Goal: Check status: Check status

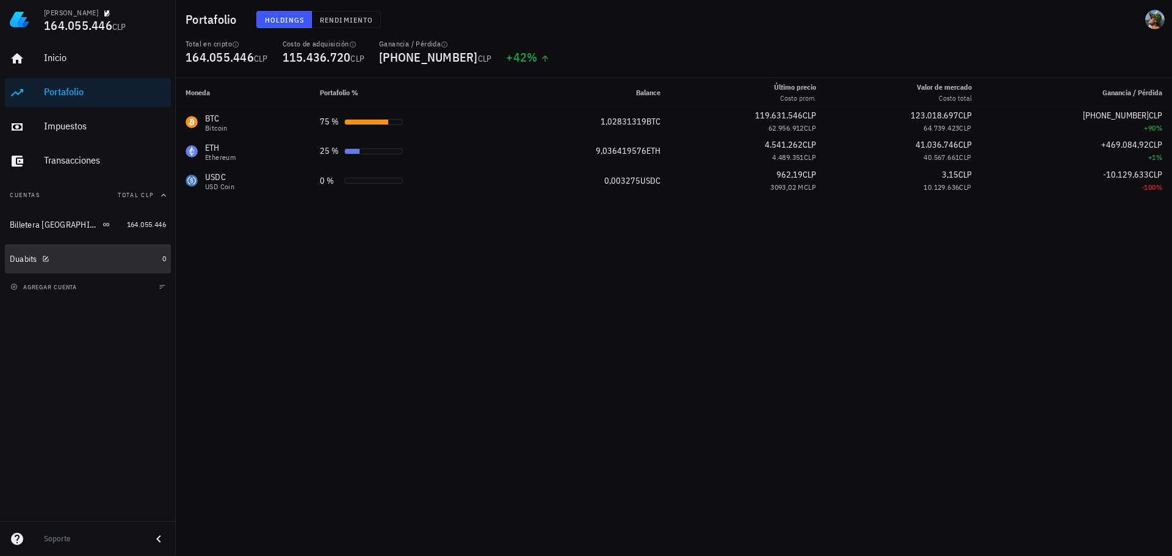
click at [25, 259] on div "Duabits" at bounding box center [23, 259] width 27 height 10
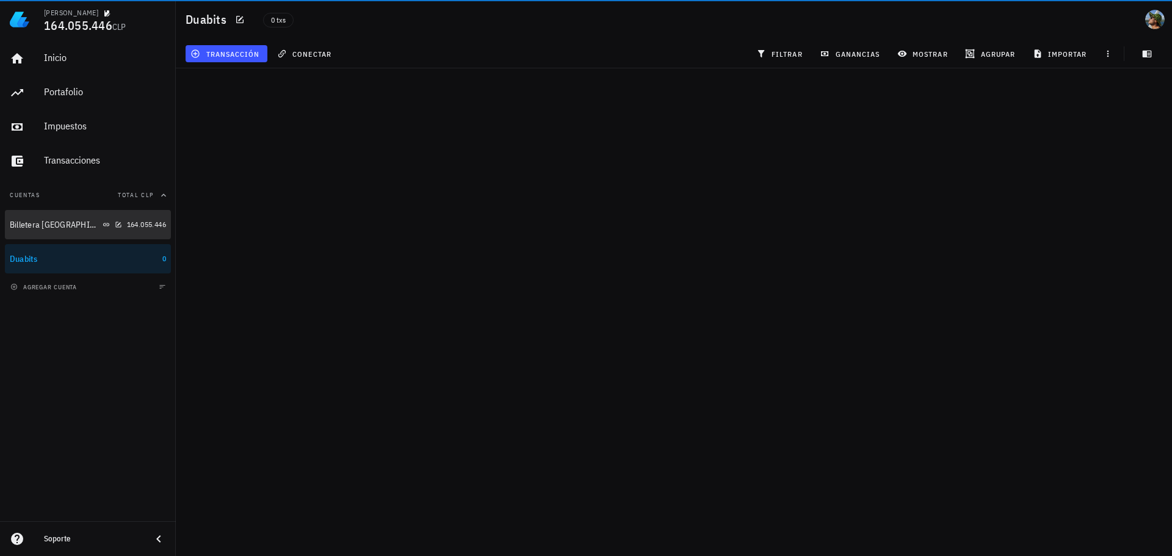
click at [21, 218] on div "Billetera [GEOGRAPHIC_DATA]" at bounding box center [66, 225] width 112 height 26
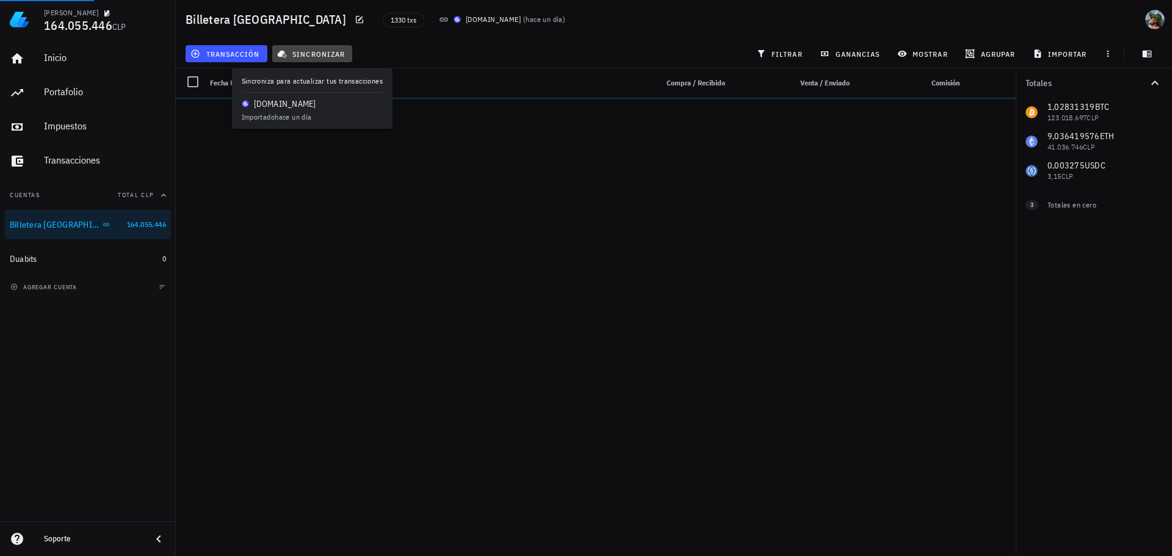
click at [320, 51] on span "sincronizar" at bounding box center [312, 54] width 65 height 10
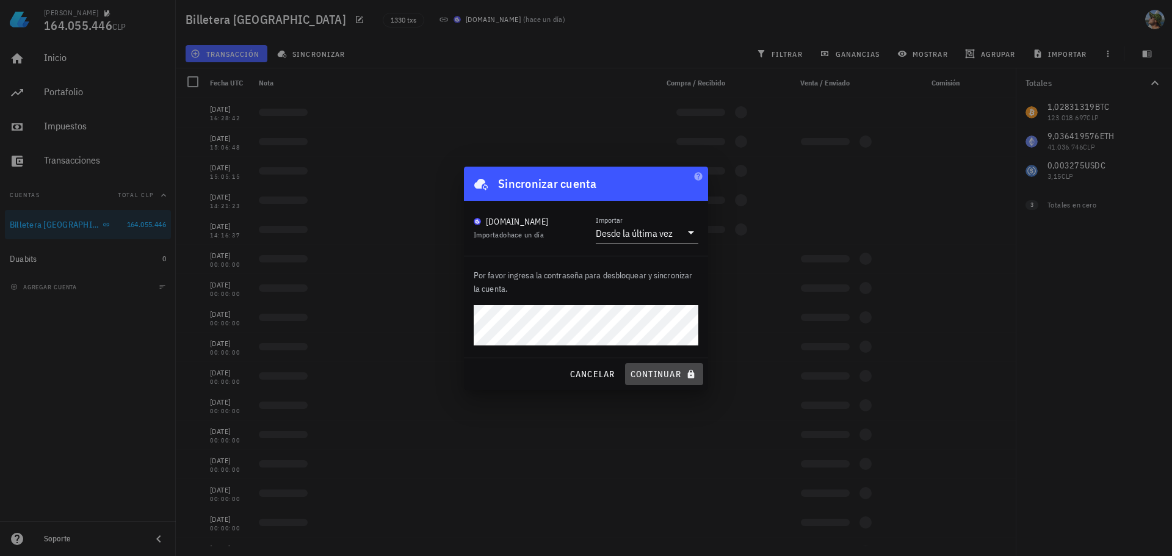
click at [669, 365] on button "continuar" at bounding box center [664, 374] width 78 height 22
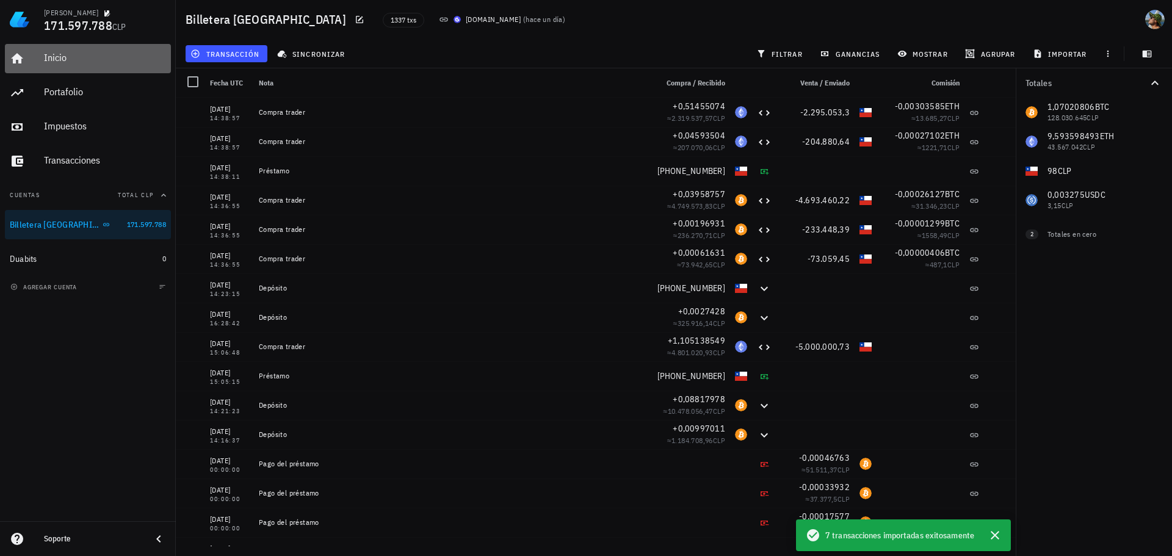
click at [44, 63] on div "Inicio" at bounding box center [105, 58] width 122 height 12
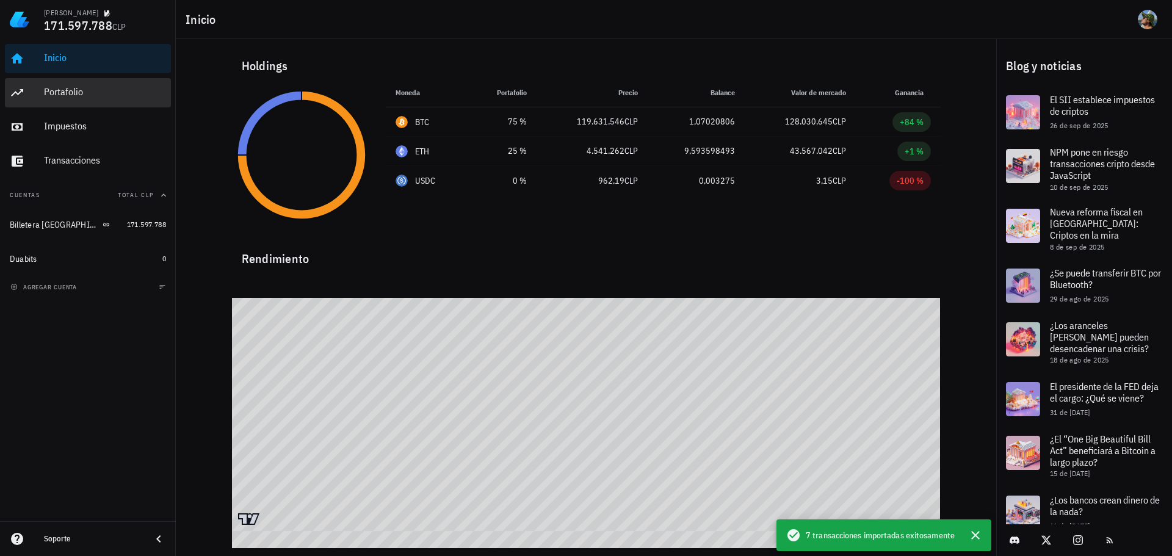
click at [59, 93] on div "Portafolio" at bounding box center [105, 92] width 122 height 12
